Goal: Transaction & Acquisition: Purchase product/service

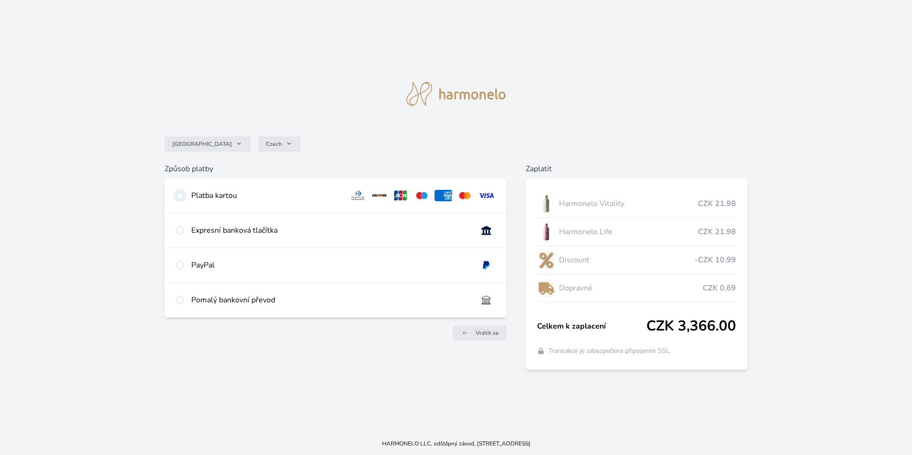
click at [180, 196] on input "radio" at bounding box center [180, 196] width 8 height 8
radio input "true"
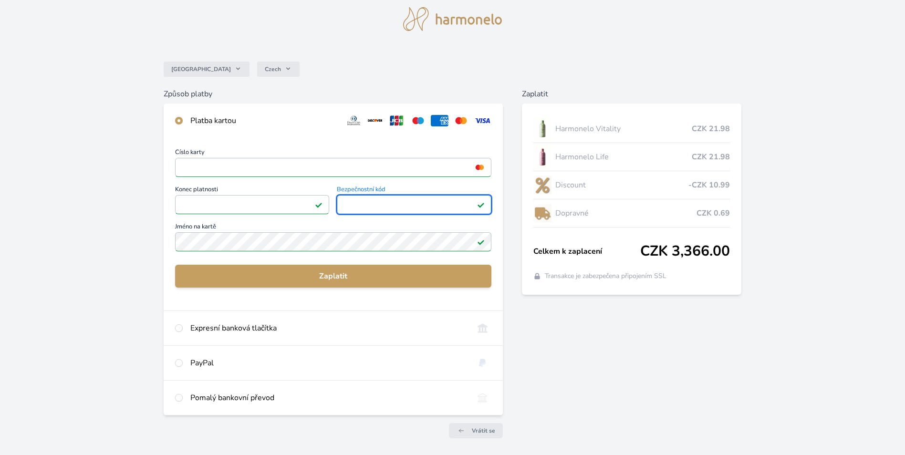
scroll to position [48, 0]
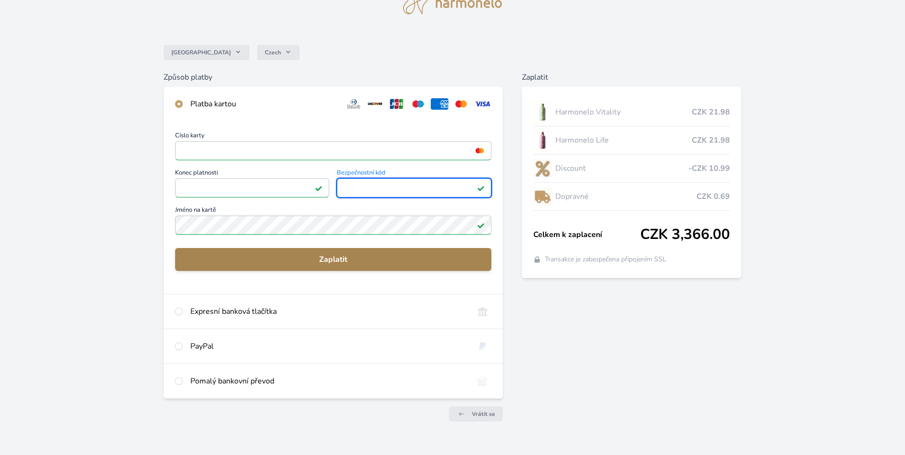
click at [308, 260] on span "Zaplatit" at bounding box center [333, 259] width 301 height 11
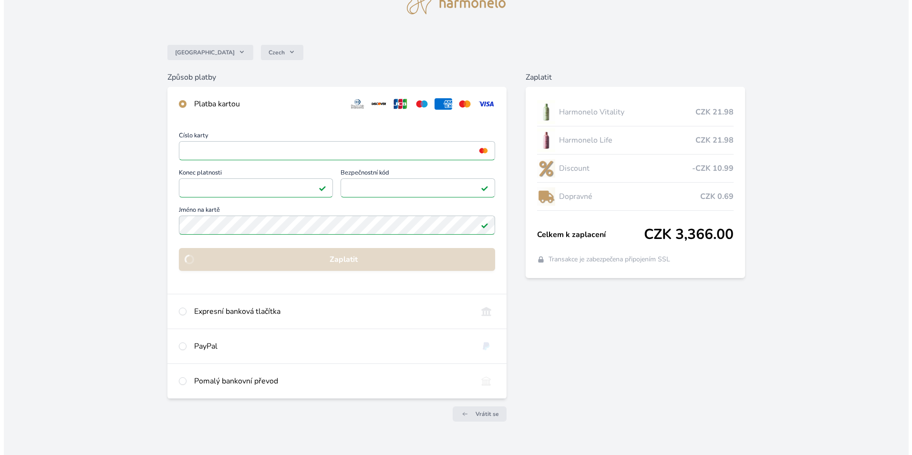
scroll to position [0, 0]
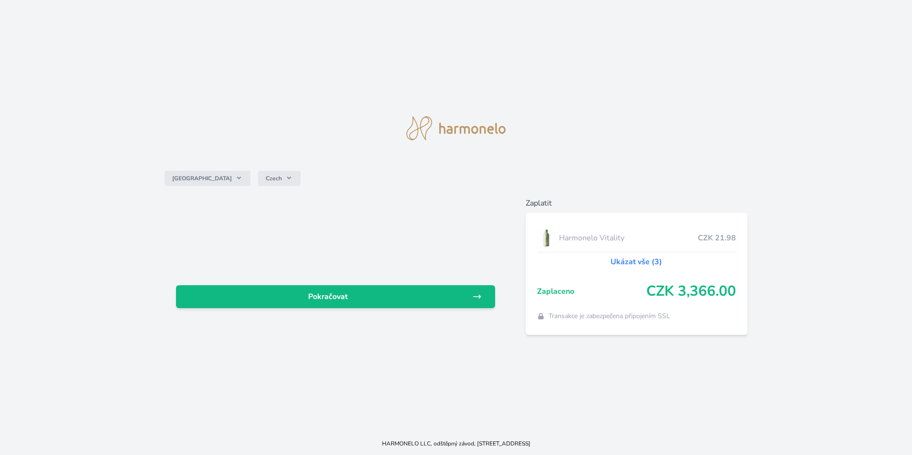
click at [631, 262] on link "Ukázat vše (3)" at bounding box center [637, 261] width 52 height 11
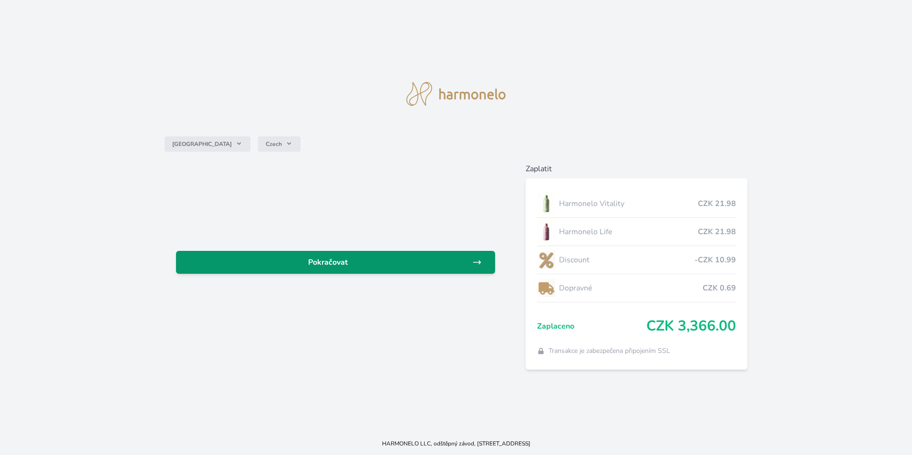
click at [323, 262] on span "Pokračovat" at bounding box center [328, 262] width 289 height 11
